Goal: Task Accomplishment & Management: Manage account settings

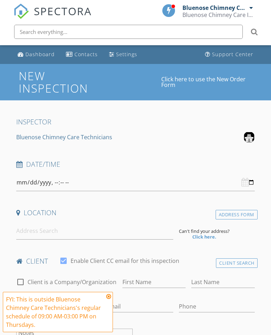
click at [66, 11] on span "SPECTORA" at bounding box center [63, 11] width 58 height 15
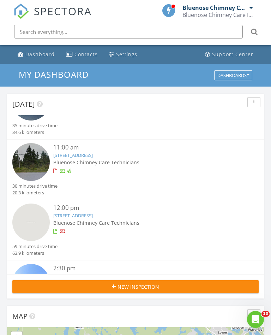
scroll to position [127, 0]
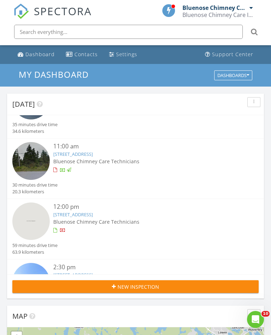
click at [43, 220] on img at bounding box center [30, 220] width 37 height 37
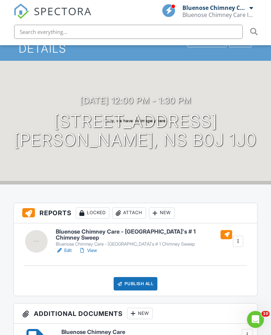
scroll to position [43, 0]
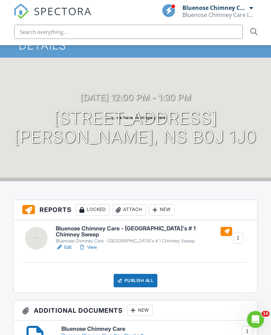
click at [128, 212] on div "Attach" at bounding box center [129, 209] width 34 height 11
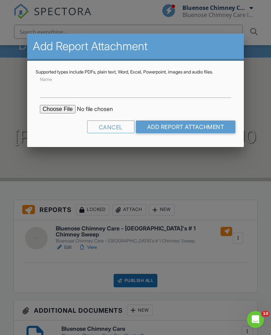
click at [54, 113] on input "file" at bounding box center [100, 109] width 120 height 8
type input "C:\fakepath\214 pig loop rd..pdf"
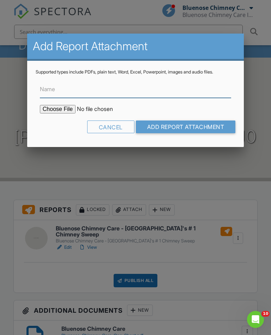
click at [72, 90] on input "Name" at bounding box center [135, 88] width 191 height 17
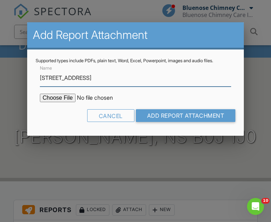
type input "[STREET_ADDRESS]"
click at [208, 116] on input "Add Report Attachment" at bounding box center [186, 115] width 100 height 13
